Goal: Task Accomplishment & Management: Manage account settings

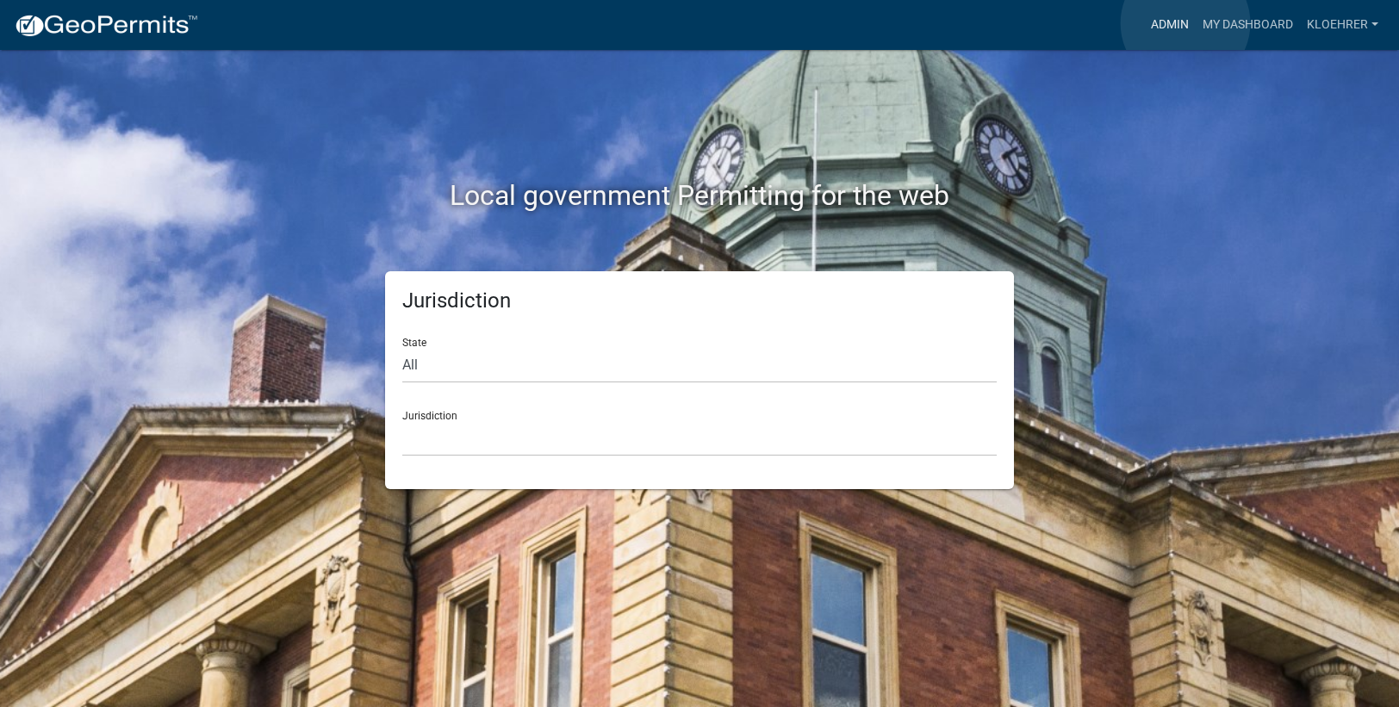
click at [1185, 23] on link "Admin" at bounding box center [1170, 25] width 52 height 33
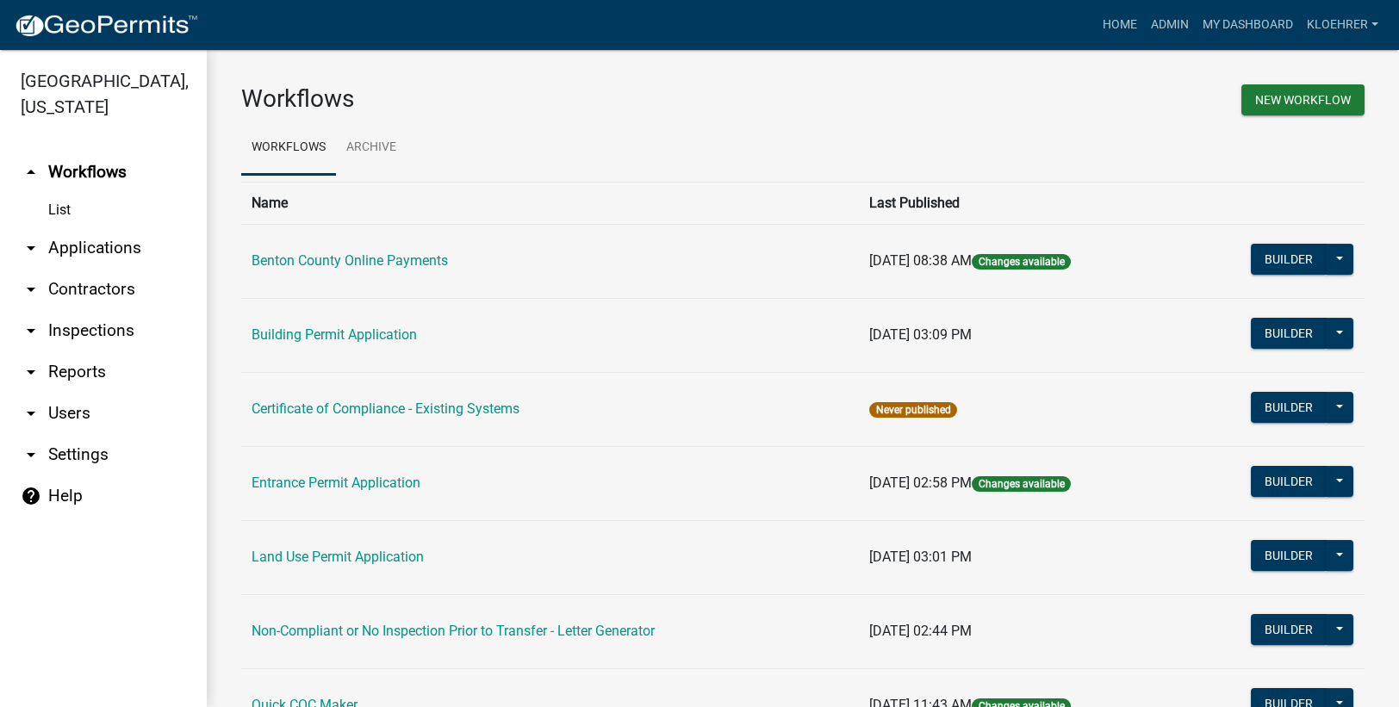
click at [97, 368] on link "arrow_drop_down Reports" at bounding box center [103, 371] width 207 height 41
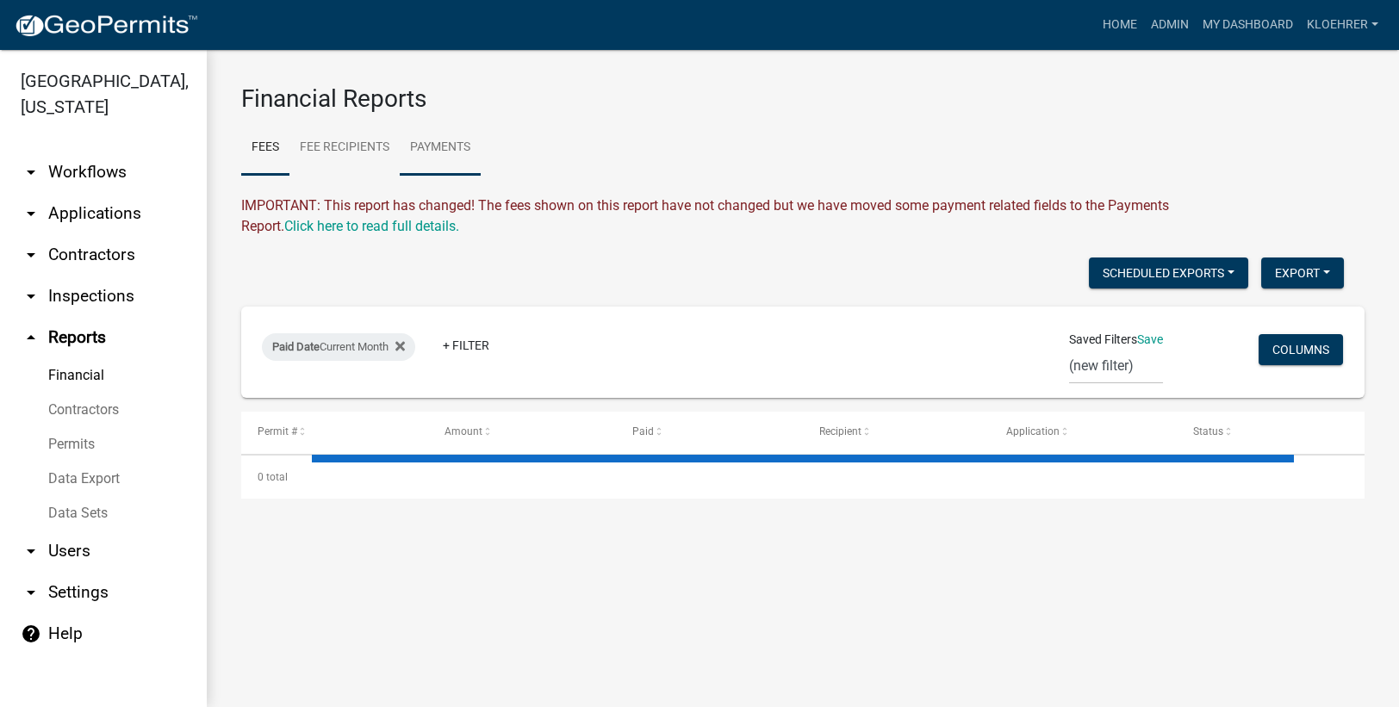
click at [443, 143] on link "Payments" at bounding box center [440, 148] width 81 height 55
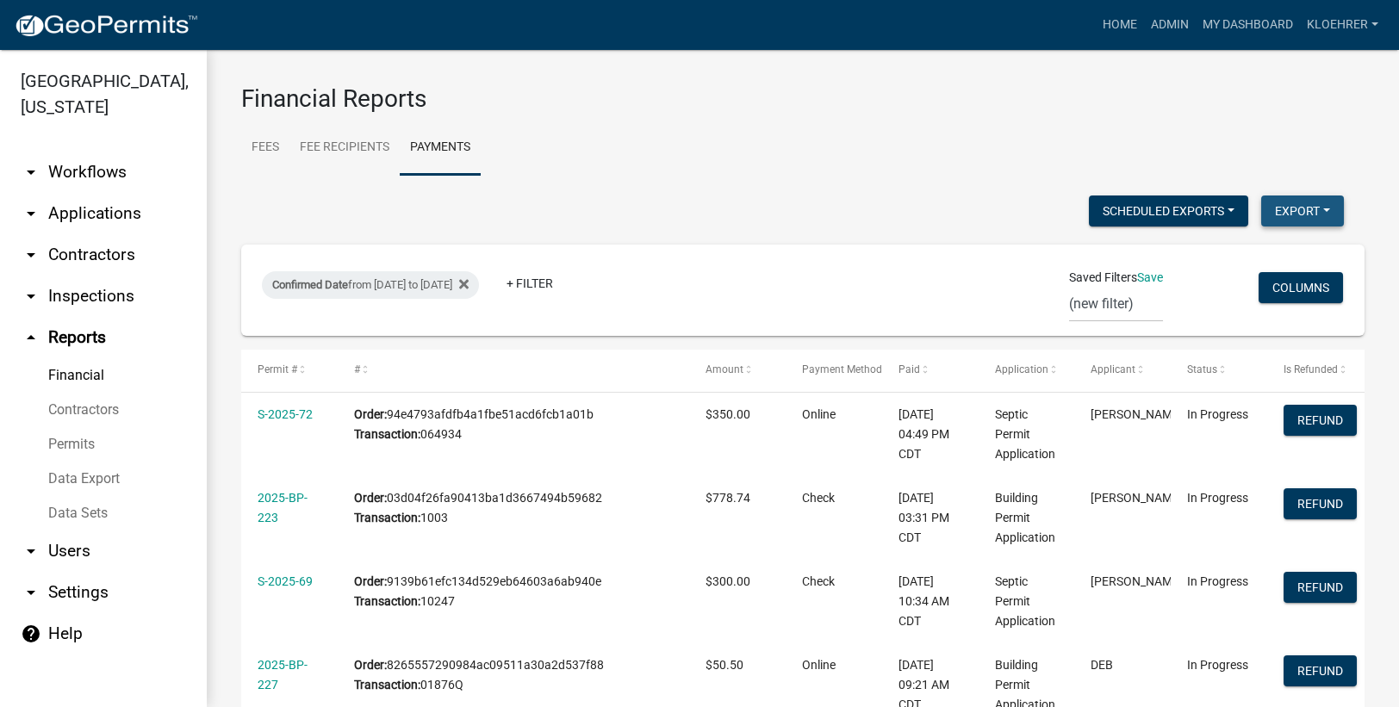
click at [1273, 212] on button "Export" at bounding box center [1302, 210] width 83 height 31
click at [1244, 254] on button "Excel Format (.xlsx)" at bounding box center [1262, 255] width 161 height 41
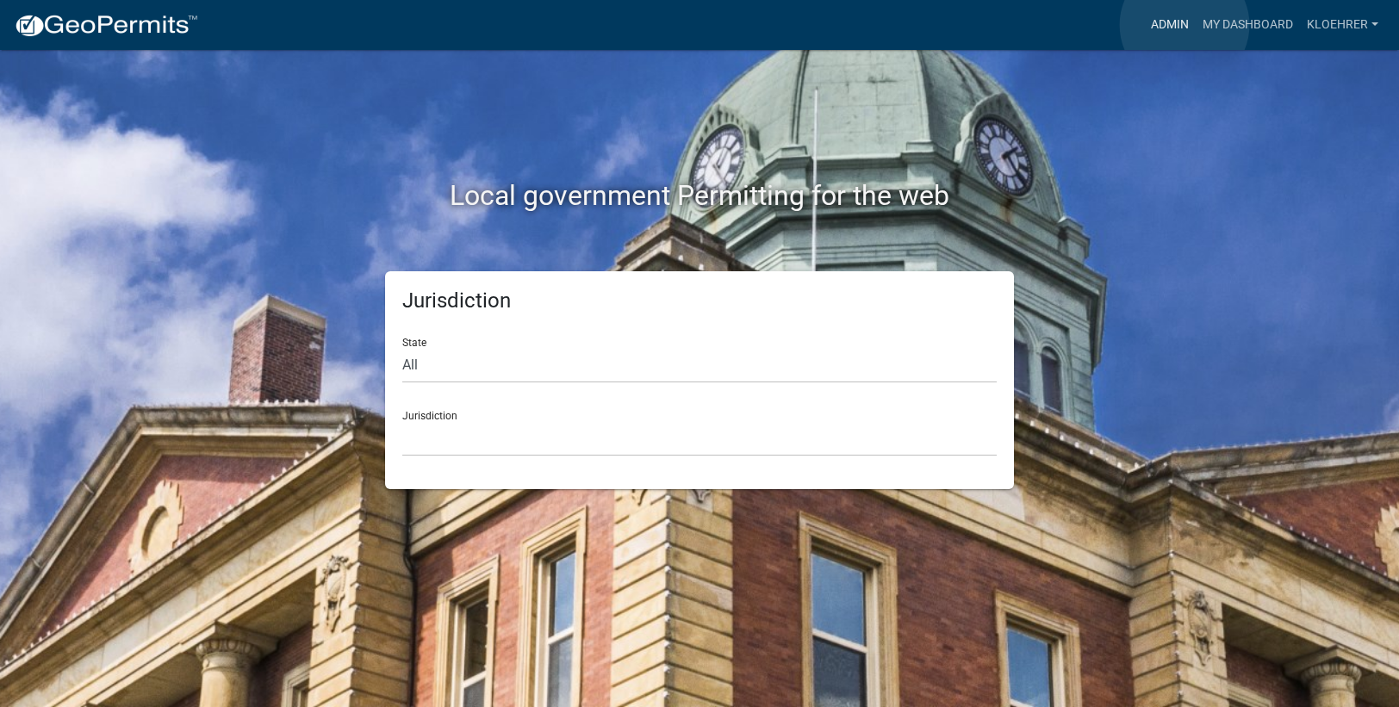
click at [1184, 25] on link "Admin" at bounding box center [1170, 25] width 52 height 33
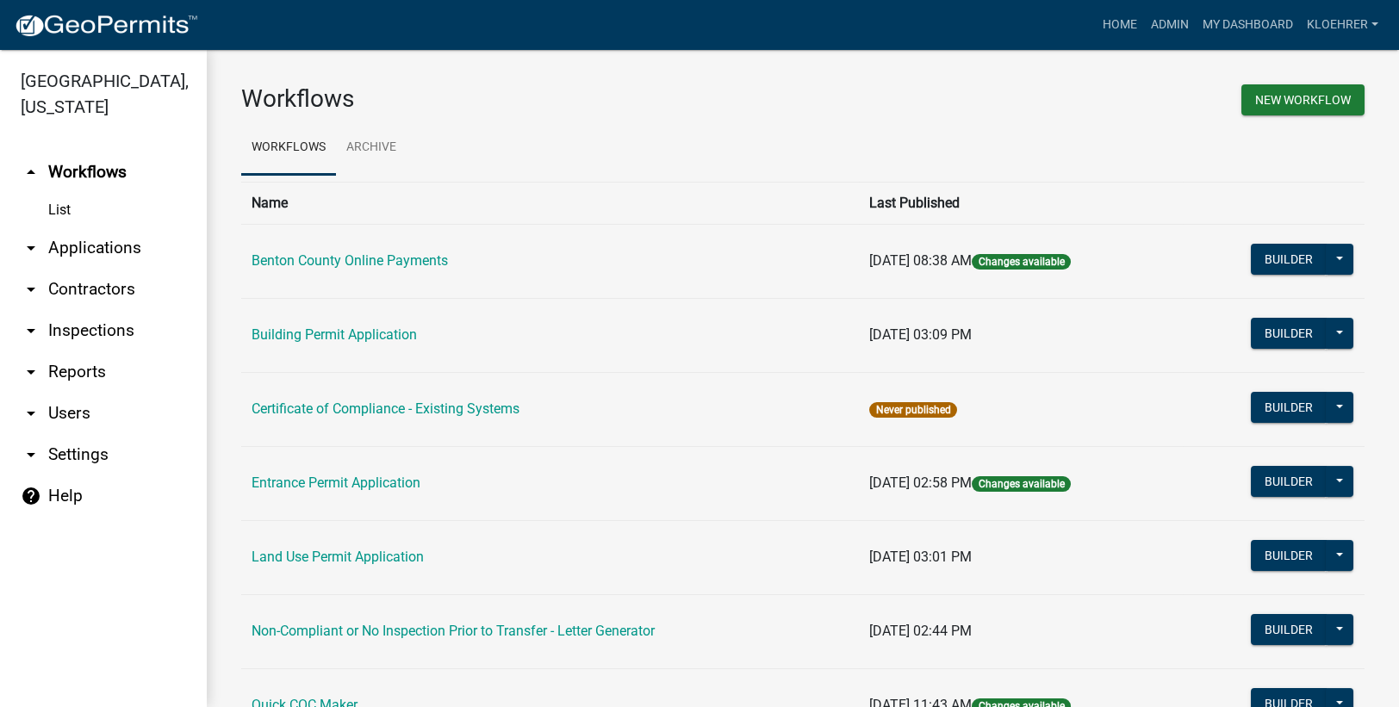
drag, startPoint x: 101, startPoint y: 245, endPoint x: 111, endPoint y: 246, distance: 10.5
click at [101, 246] on link "arrow_drop_down Applications" at bounding box center [103, 247] width 207 height 41
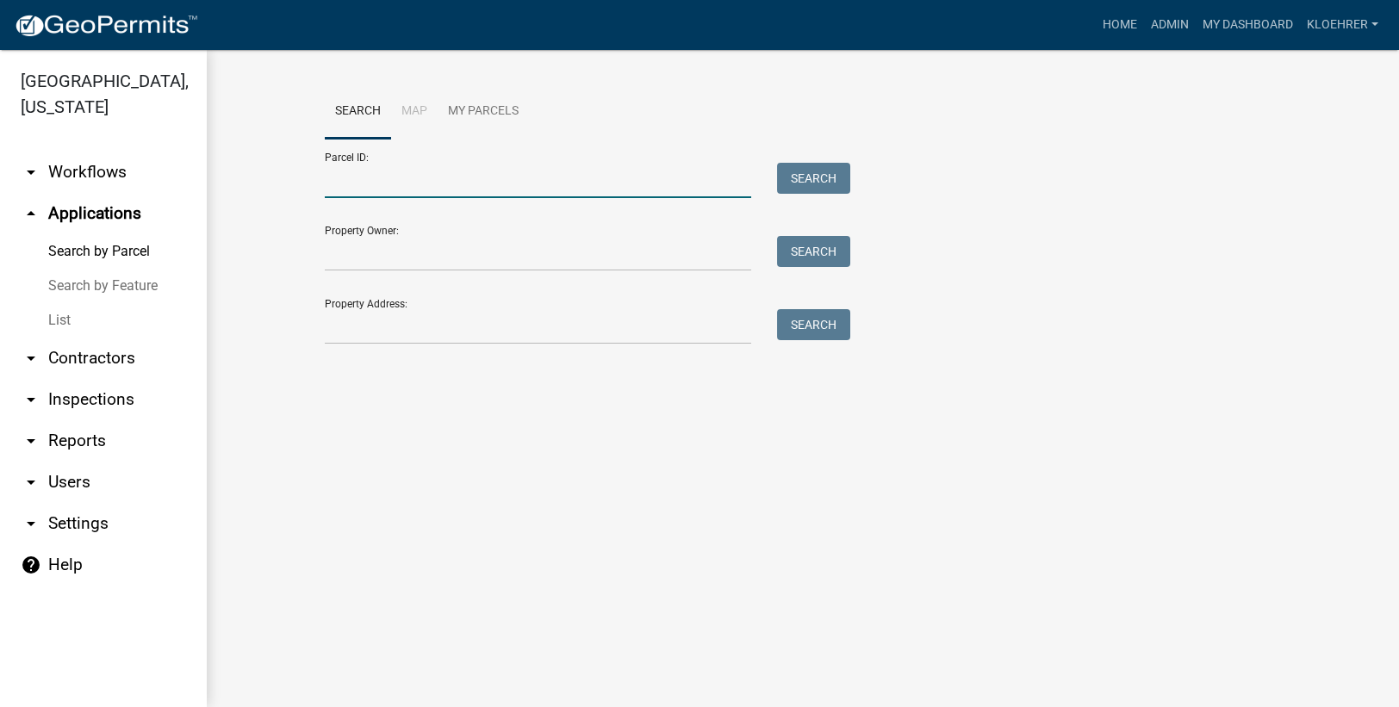
click at [355, 191] on input "Parcel ID:" at bounding box center [538, 180] width 426 height 35
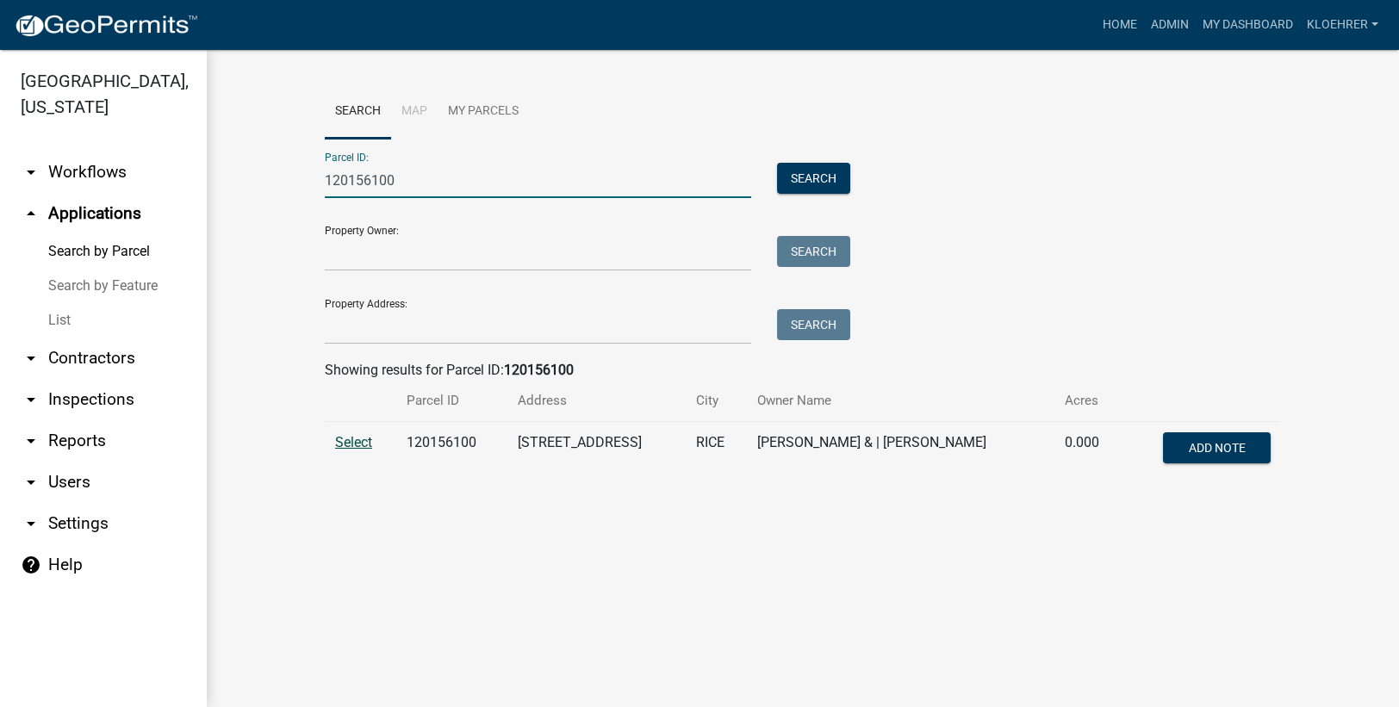
type input "120156100"
click at [363, 438] on span "Select" at bounding box center [353, 442] width 37 height 16
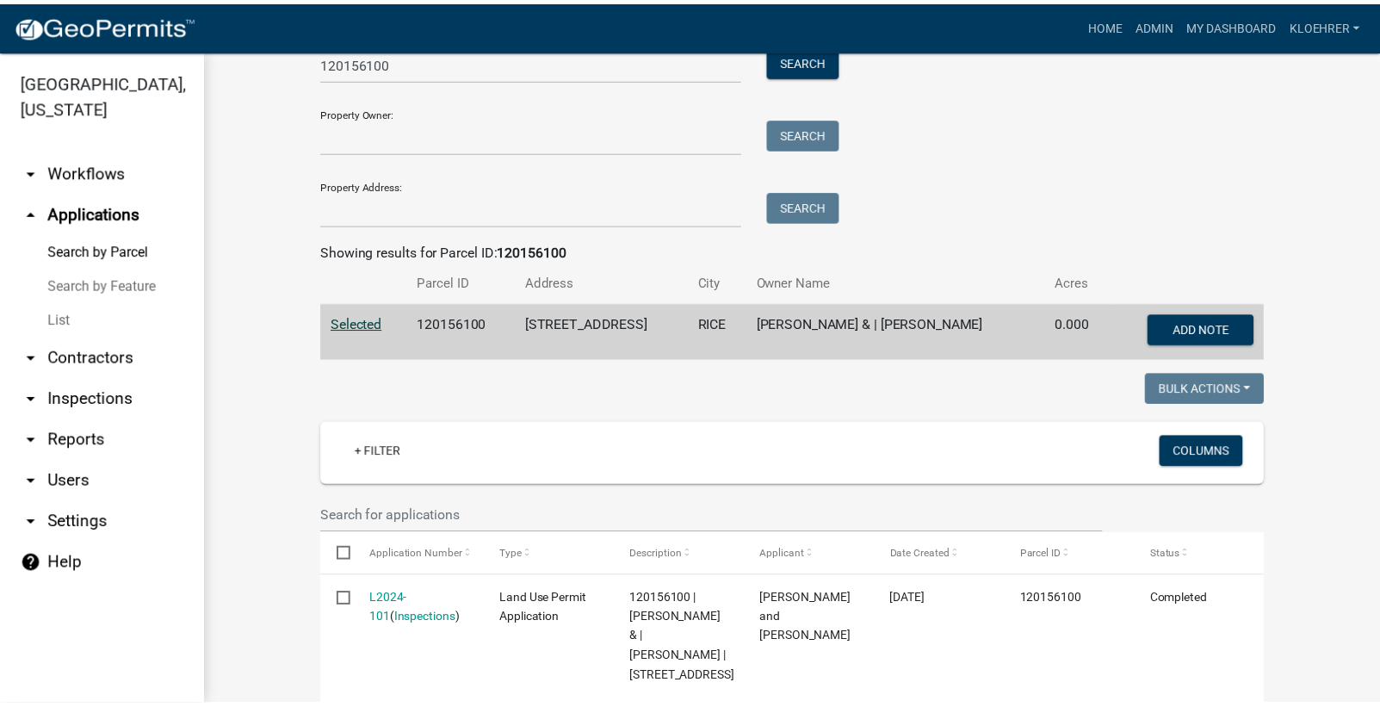
scroll to position [195, 0]
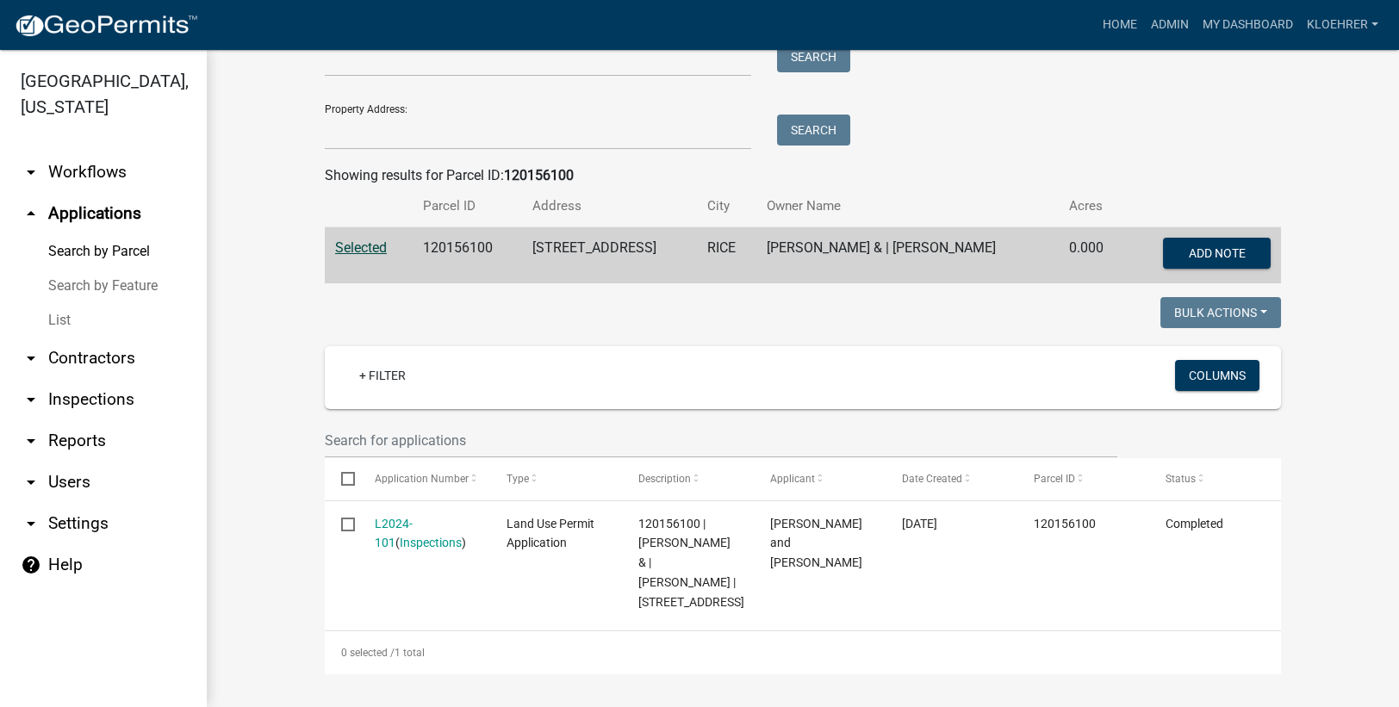
click at [375, 519] on link "L2024-101" at bounding box center [394, 534] width 38 height 34
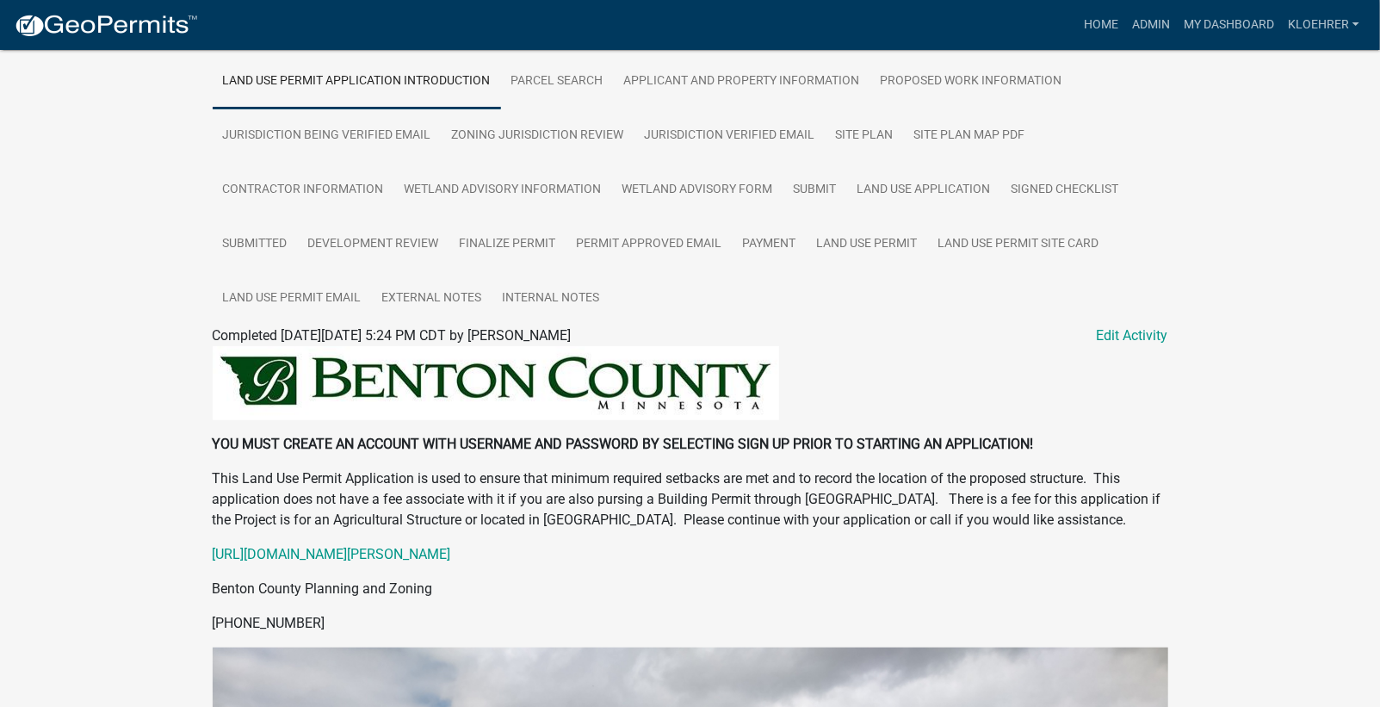
scroll to position [346, 0]
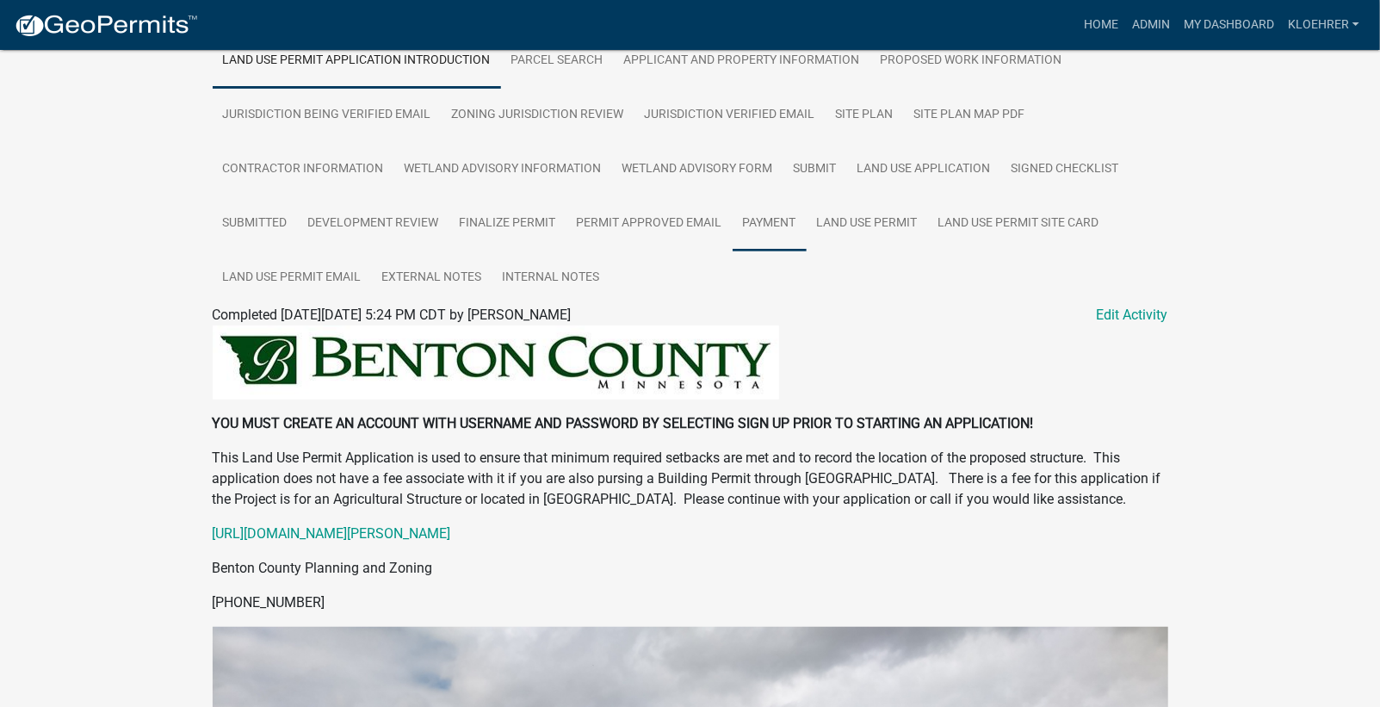
click at [771, 219] on link "Payment" at bounding box center [770, 223] width 74 height 55
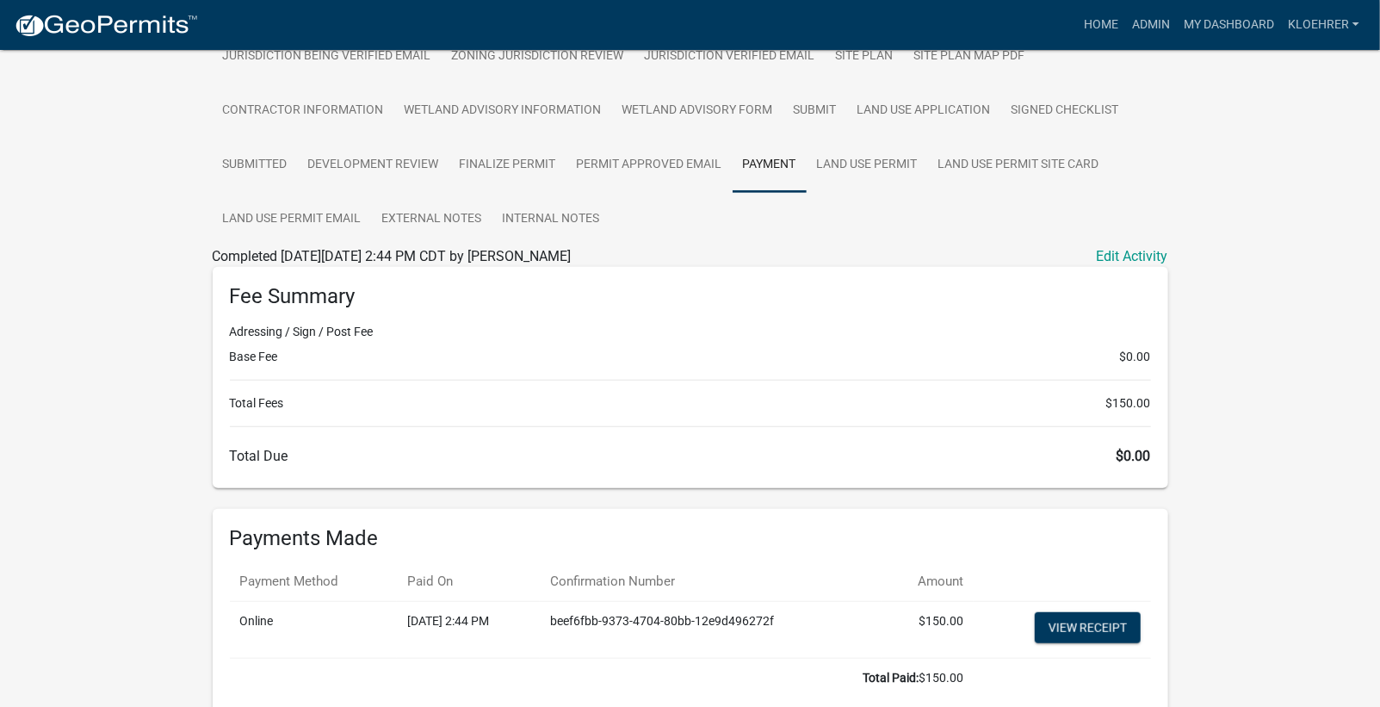
scroll to position [412, 0]
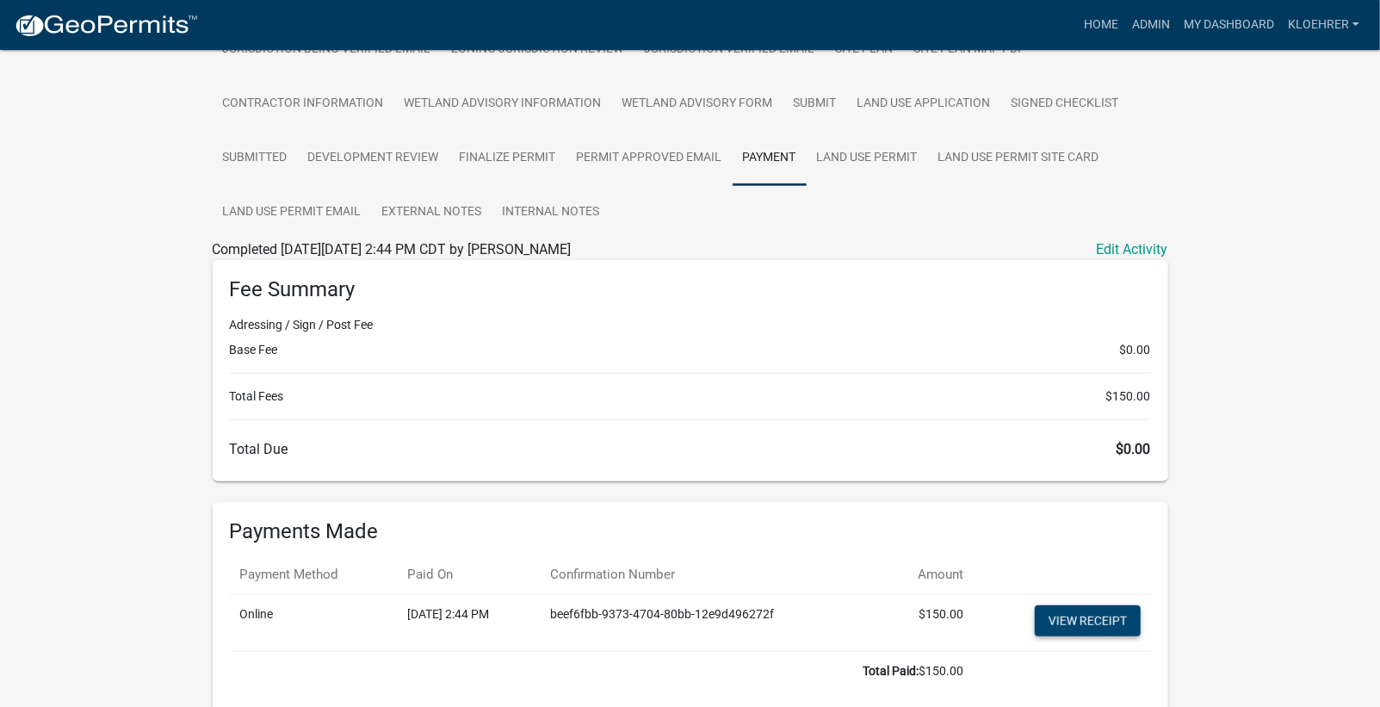
click at [1114, 628] on link "View receipt" at bounding box center [1088, 620] width 106 height 31
click at [892, 147] on link "Land Use Permit" at bounding box center [867, 158] width 121 height 55
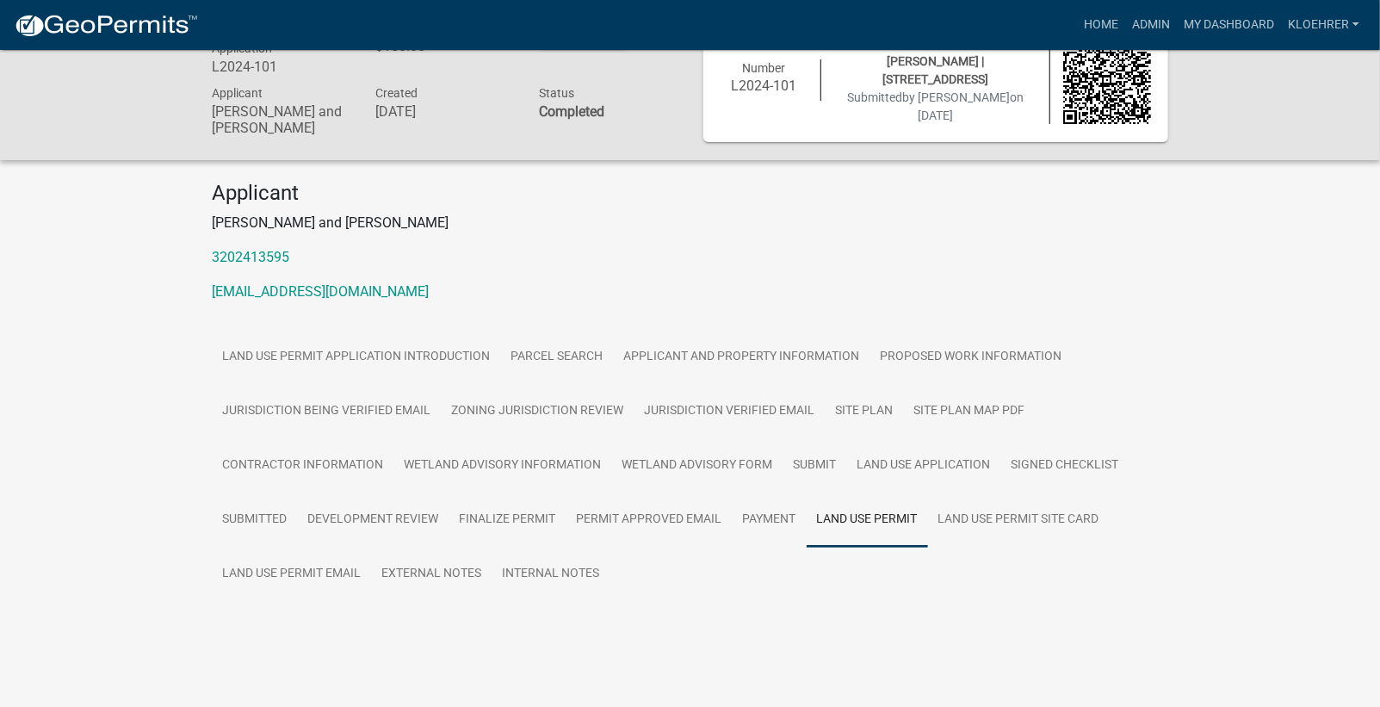
scroll to position [55, 0]
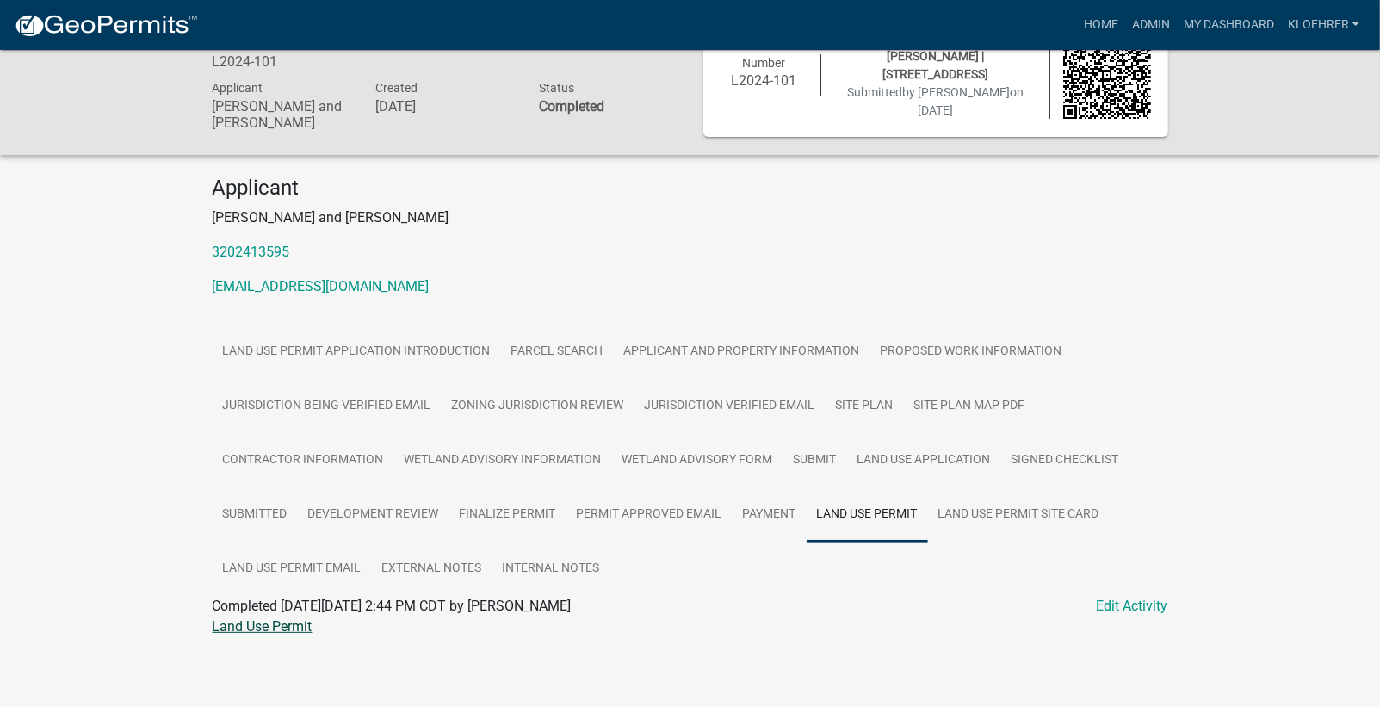
click at [294, 621] on link "Land Use Permit" at bounding box center [263, 626] width 100 height 16
click at [754, 512] on link "Payment" at bounding box center [770, 514] width 74 height 55
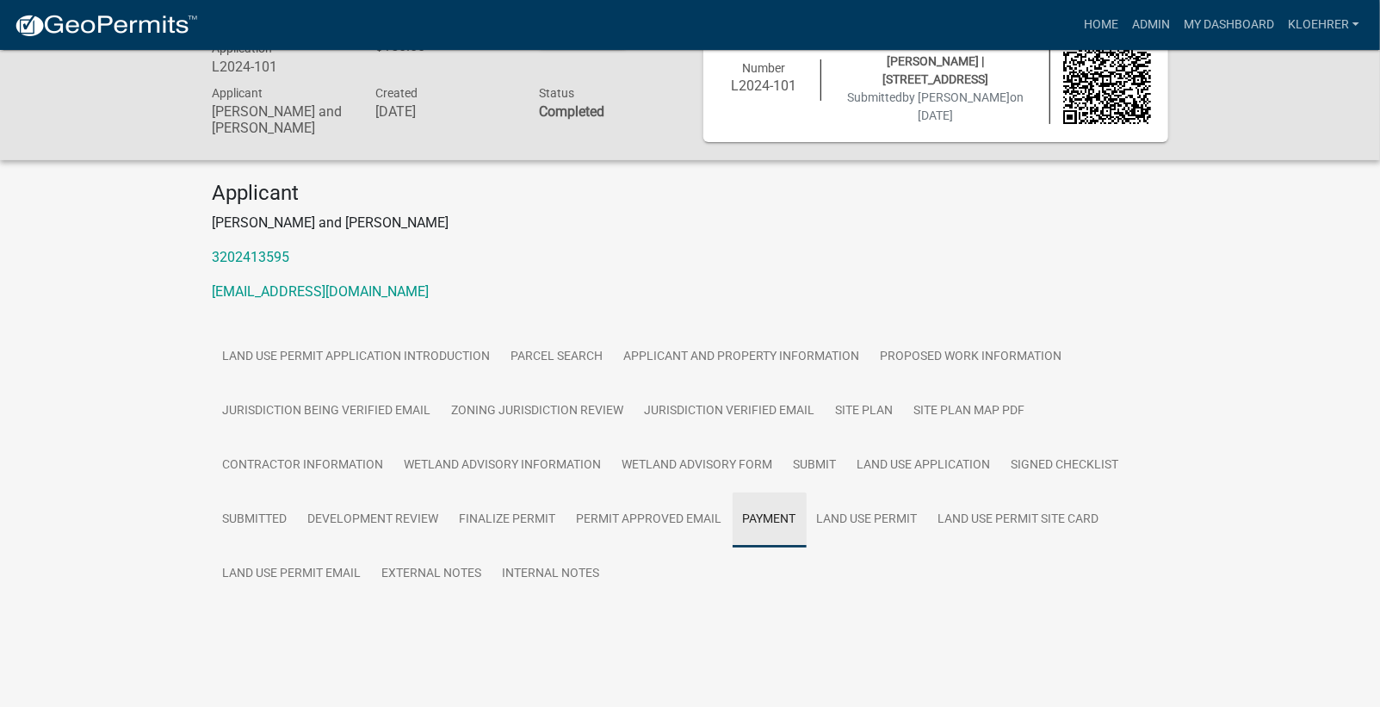
click at [754, 512] on link "Payment" at bounding box center [770, 520] width 74 height 55
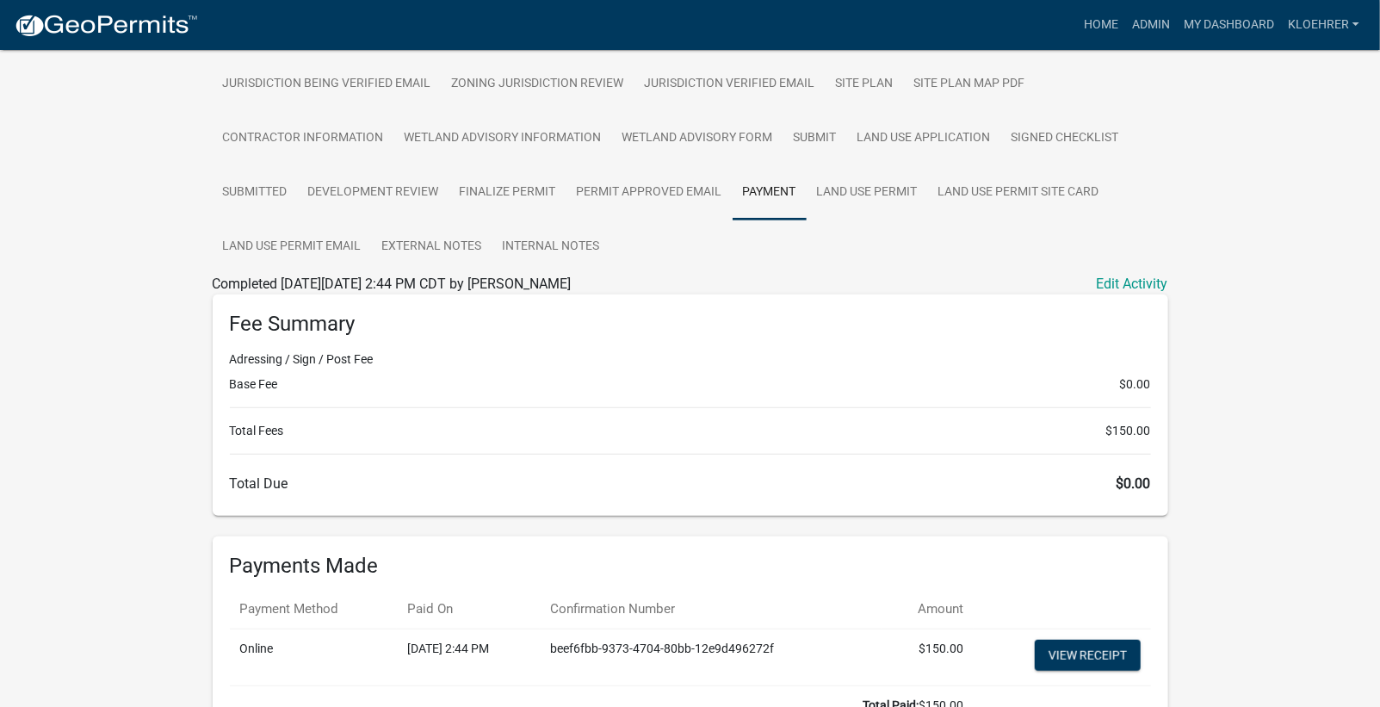
scroll to position [402, 0]
